Goal: Task Accomplishment & Management: Use online tool/utility

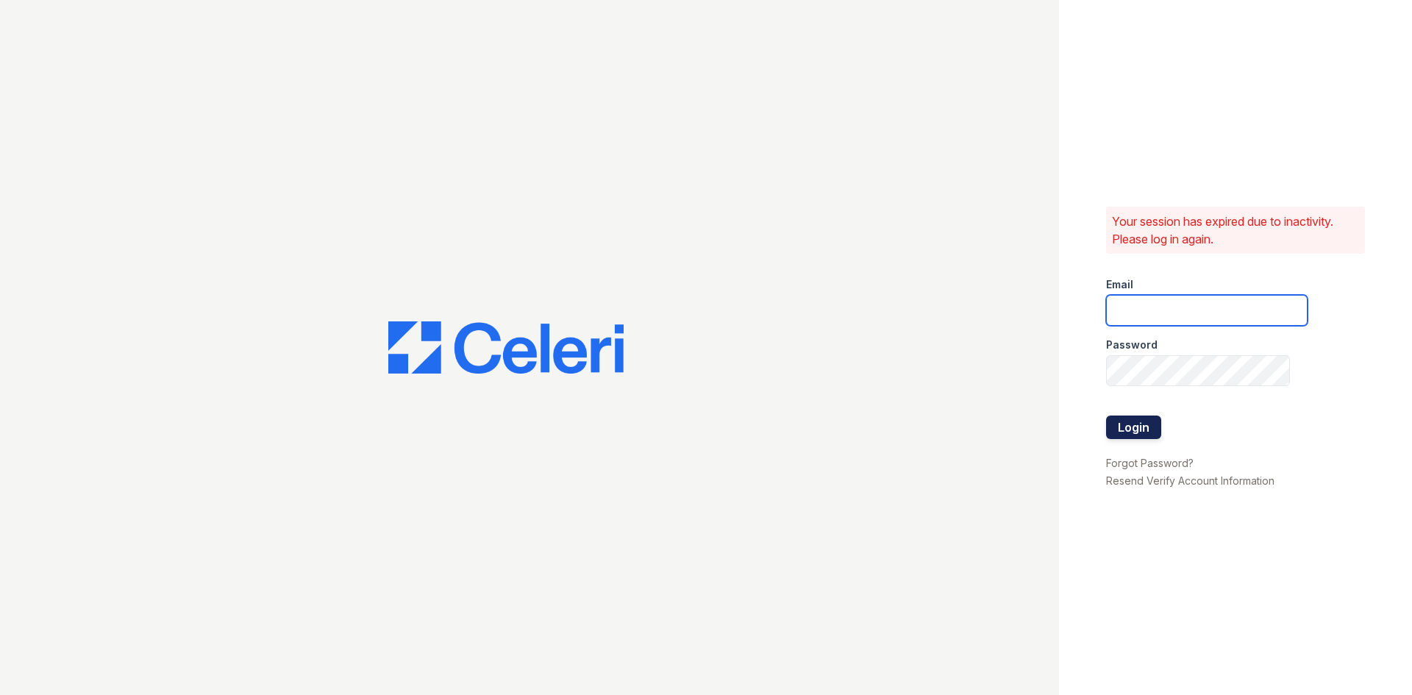
type input "timberview.pm@cafmanagement.com"
click at [1134, 420] on button "Login" at bounding box center [1133, 428] width 55 height 24
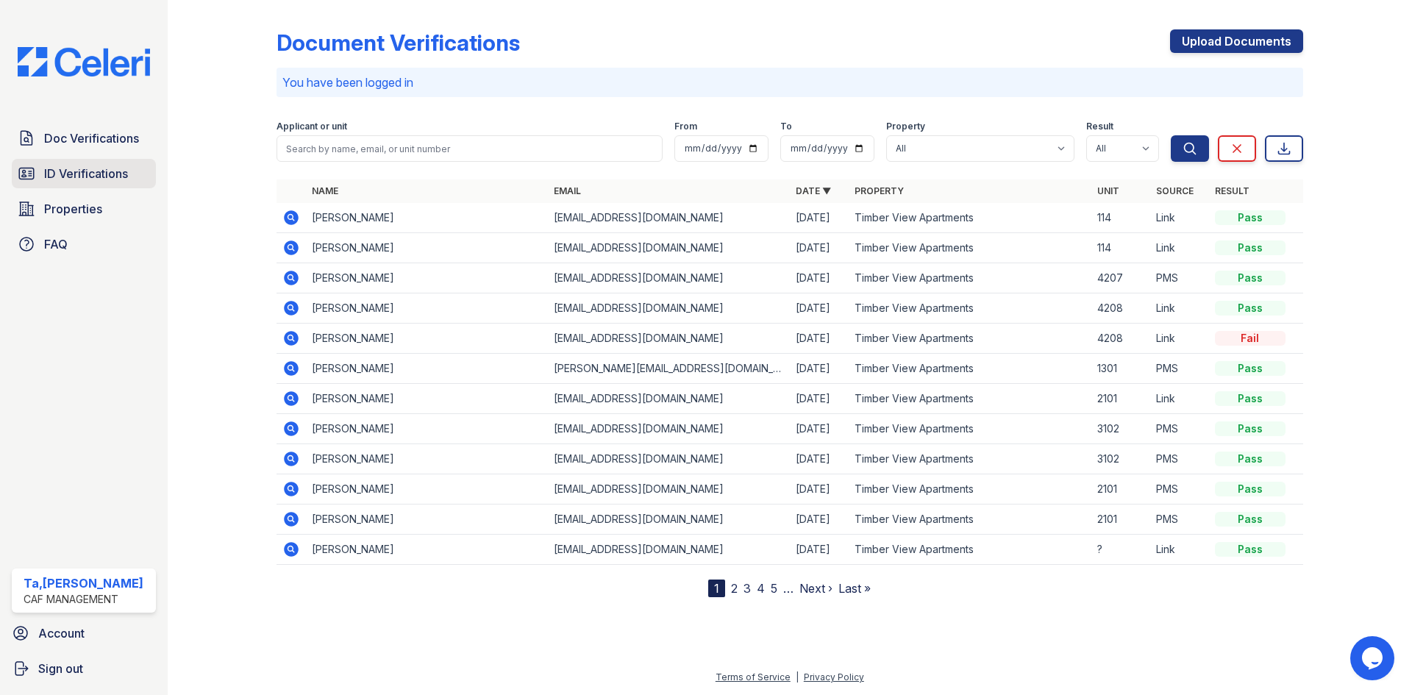
click at [92, 171] on span "ID Verifications" at bounding box center [86, 174] width 84 height 18
